Goal: Book appointment/travel/reservation

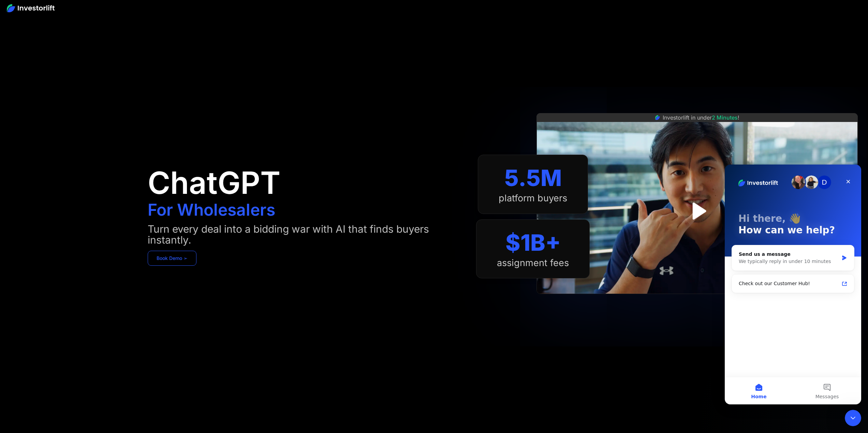
click at [180, 253] on link "Book Demo ➢" at bounding box center [172, 258] width 49 height 15
